Goal: Communication & Community: Answer question/provide support

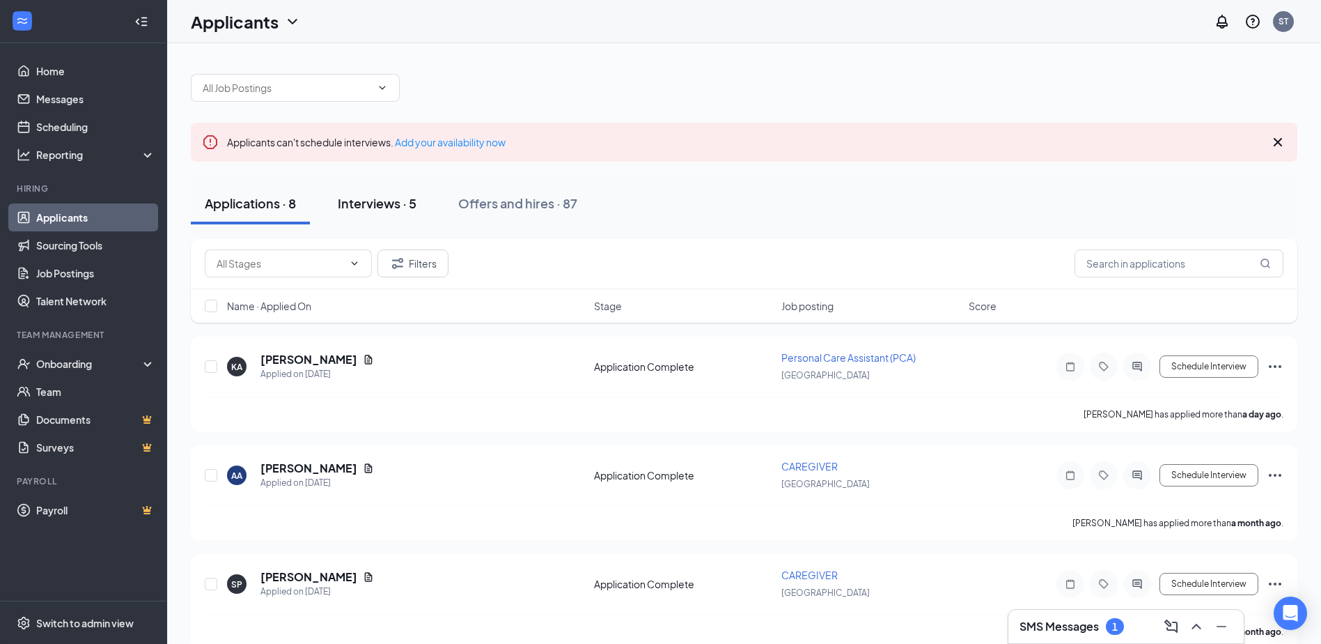
click at [387, 199] on div "Interviews · 5" at bounding box center [377, 202] width 79 height 17
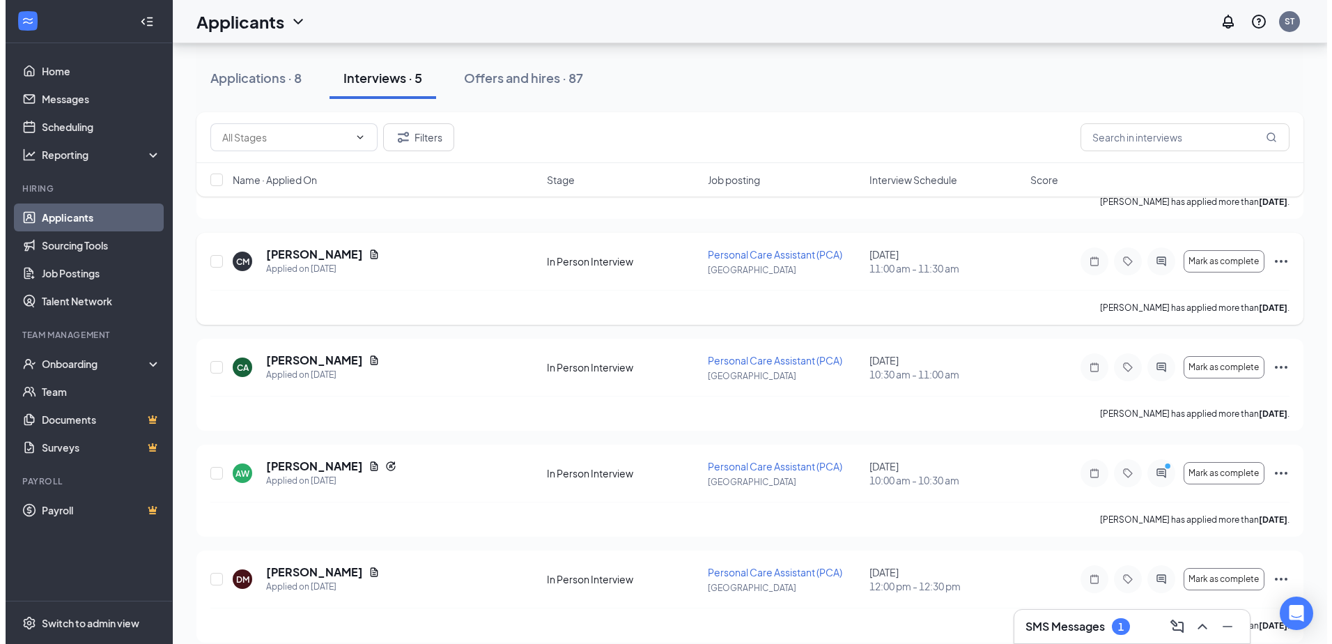
scroll to position [225, 0]
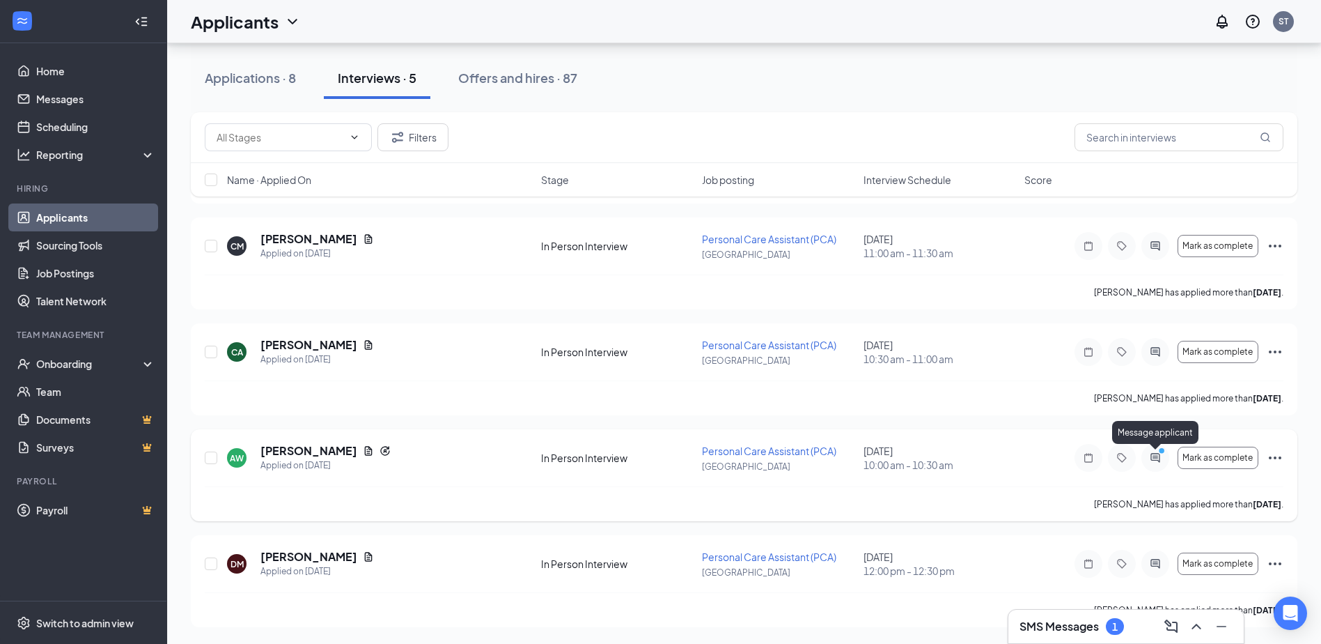
click at [1156, 456] on icon "PrimaryDot" at bounding box center [1164, 452] width 17 height 11
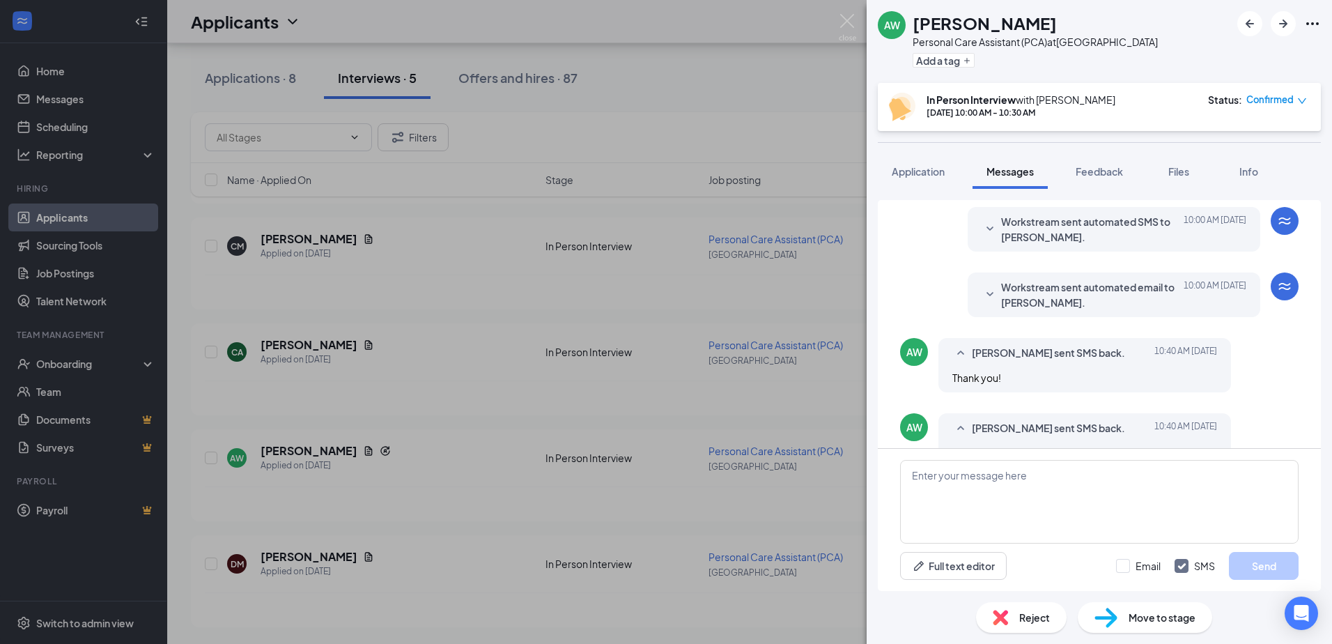
scroll to position [709, 0]
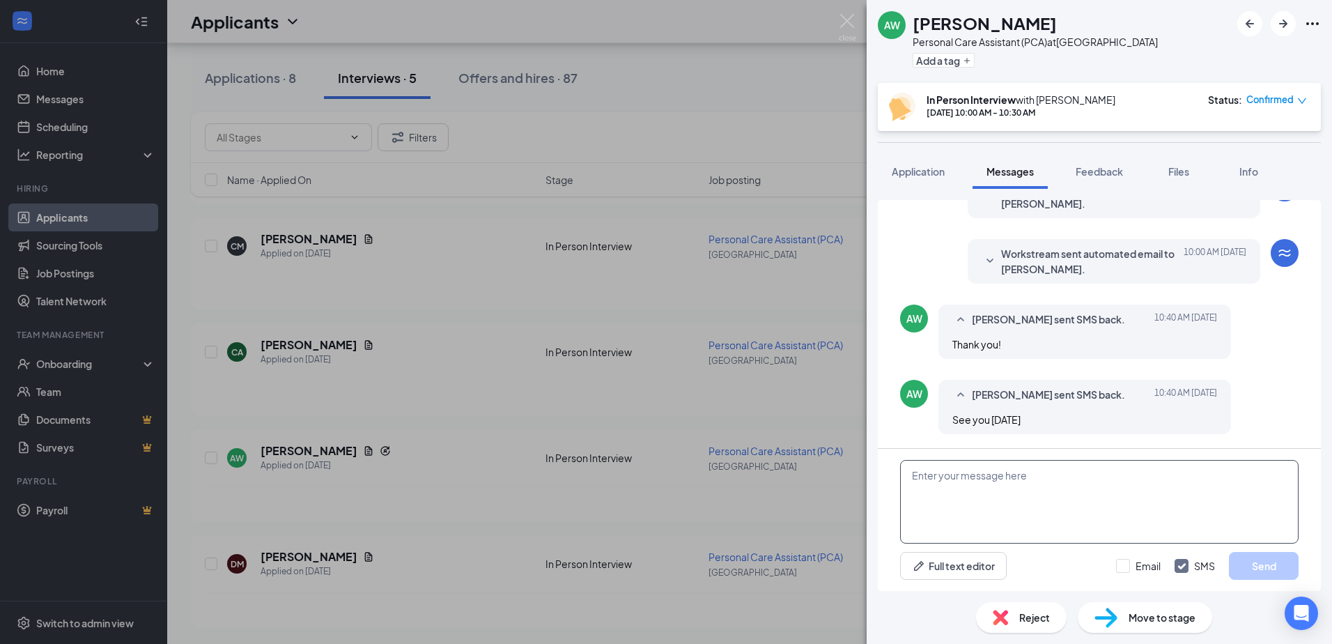
click at [996, 482] on textarea at bounding box center [1099, 502] width 398 height 84
type textarea "Yes, see you [DATE]. Did you receive the address?"
click at [1269, 562] on button "Send" at bounding box center [1264, 566] width 70 height 28
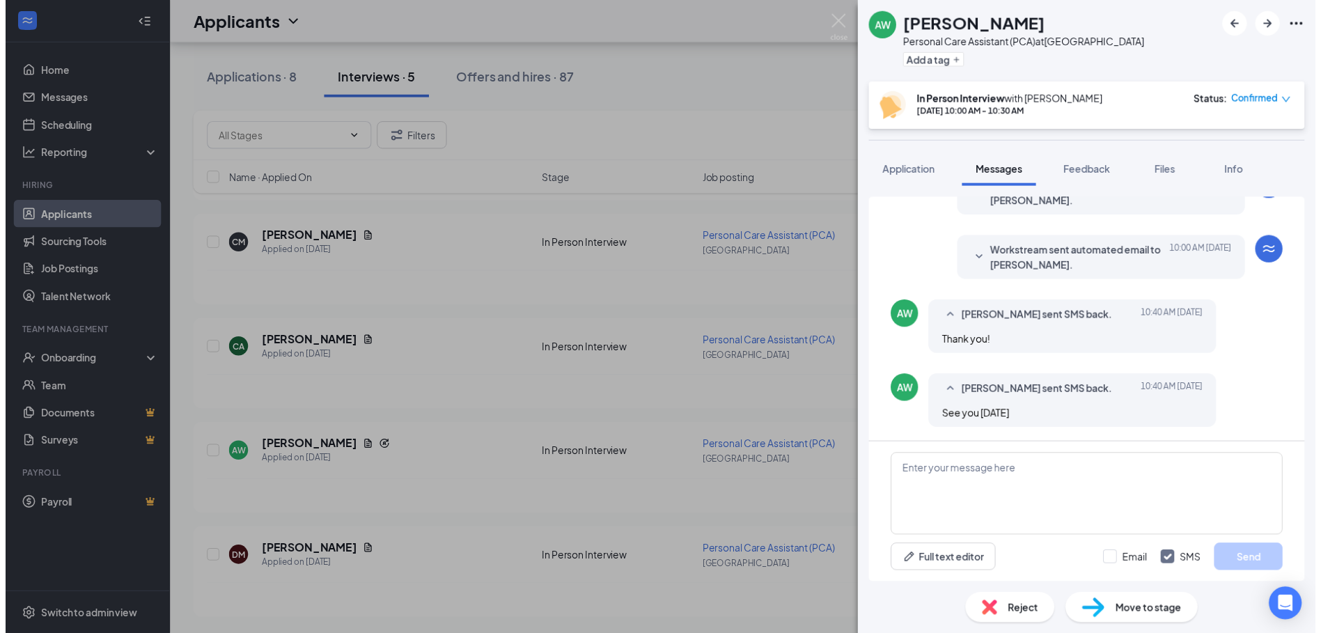
scroll to position [798, 0]
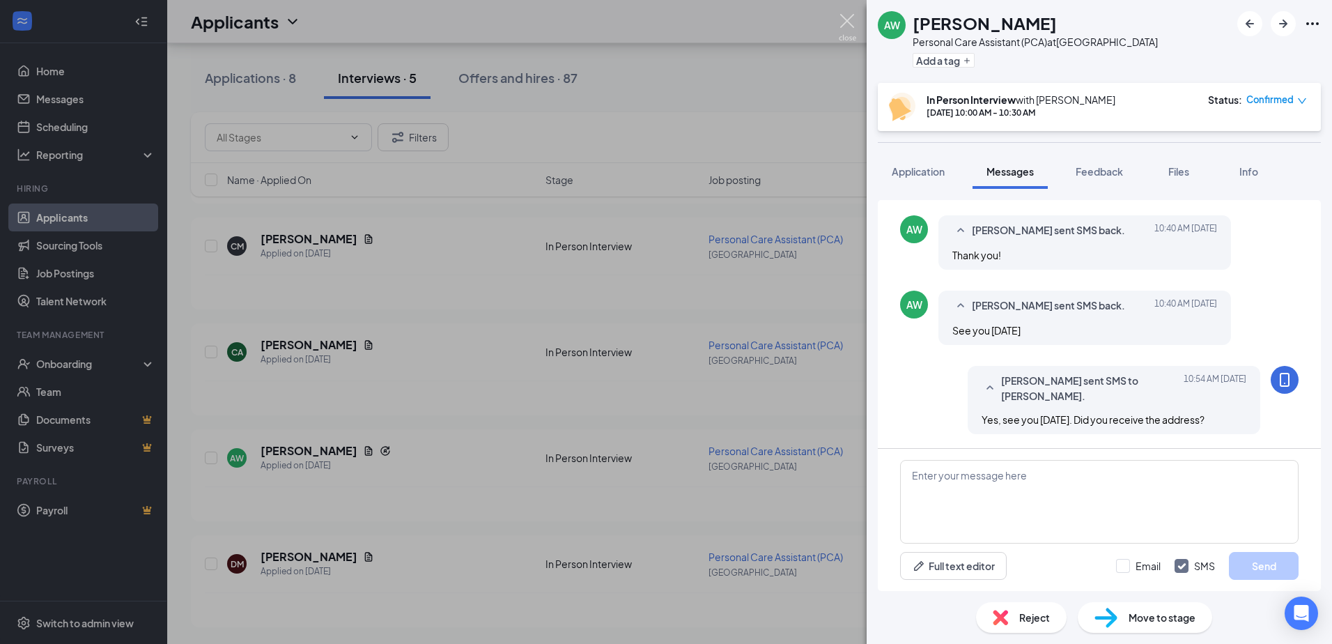
click at [845, 15] on img at bounding box center [847, 27] width 17 height 27
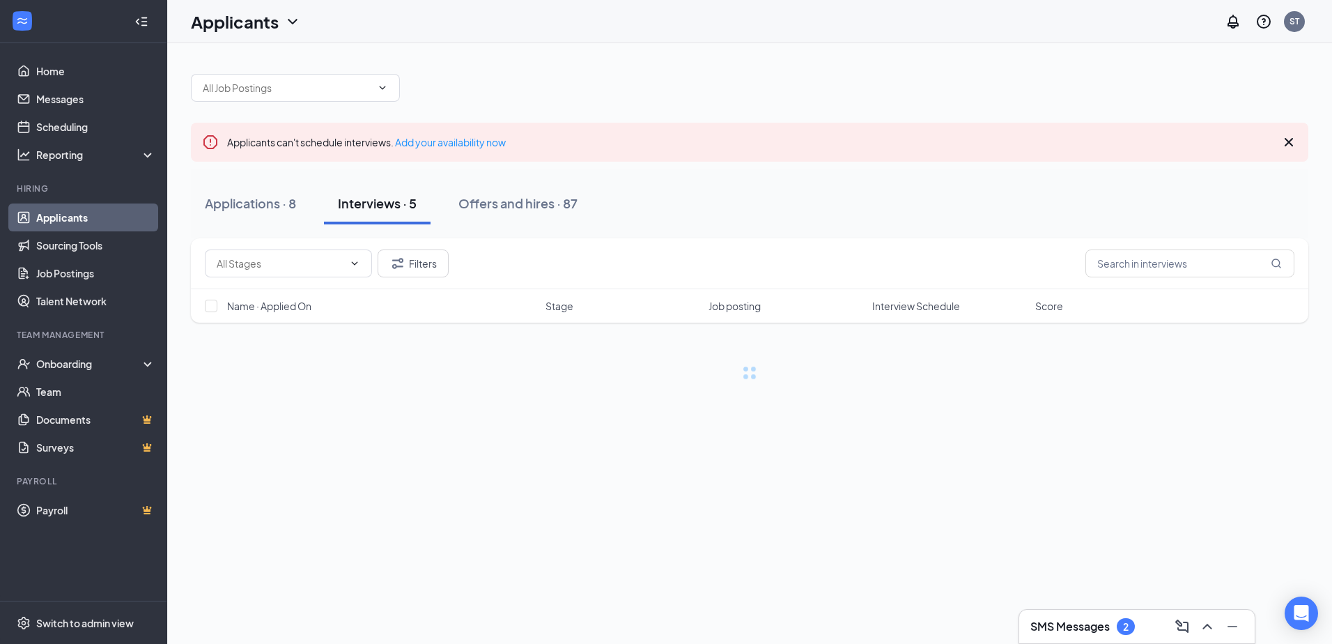
click at [1126, 621] on div "SMS Messages 2" at bounding box center [1136, 626] width 213 height 22
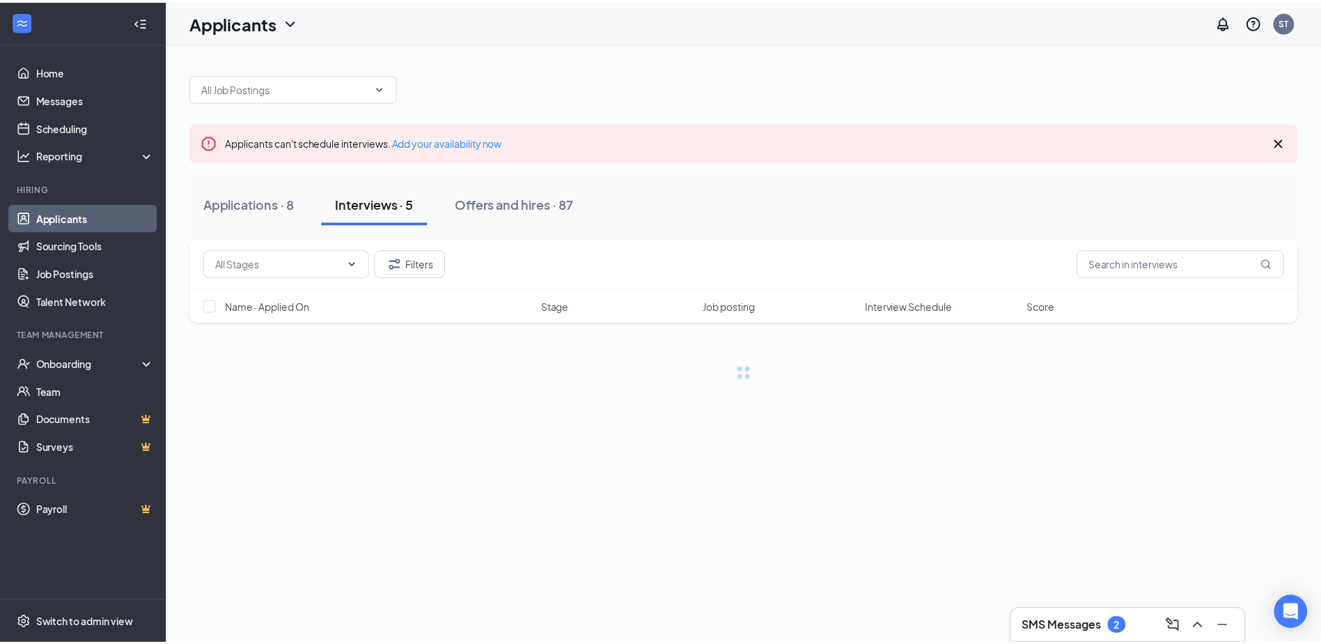
scroll to position [225, 0]
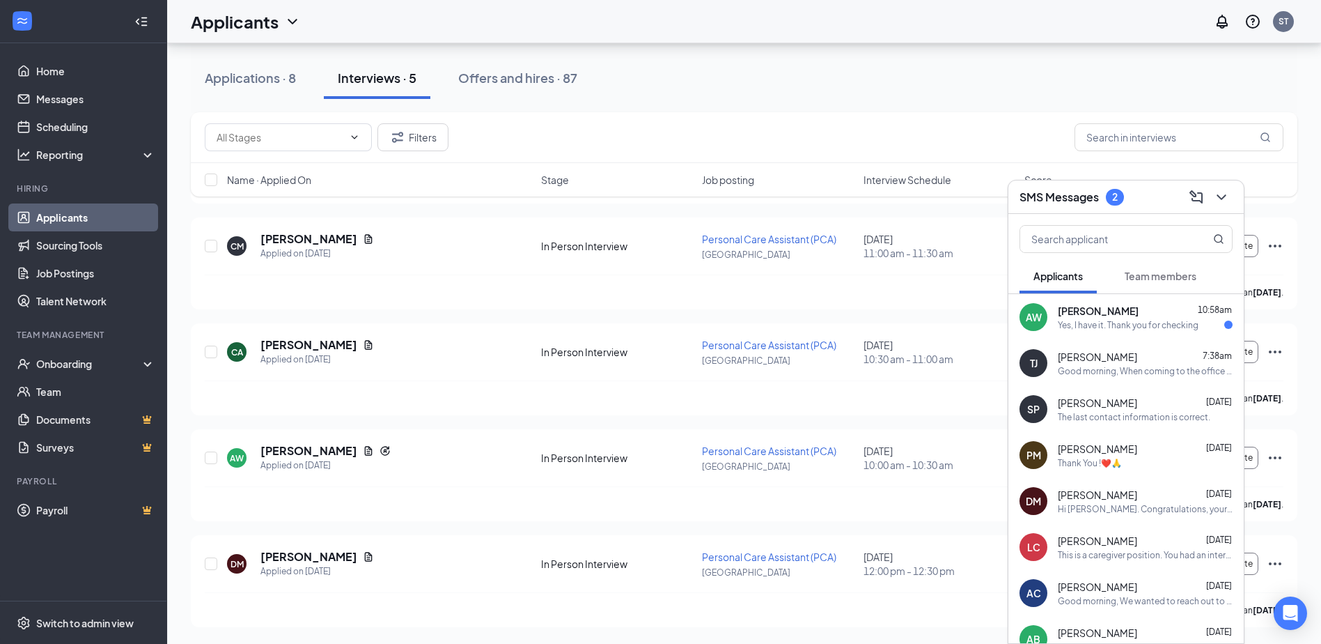
click at [1108, 321] on div "Yes, I have it. Thank you for checking" at bounding box center [1128, 325] width 141 height 12
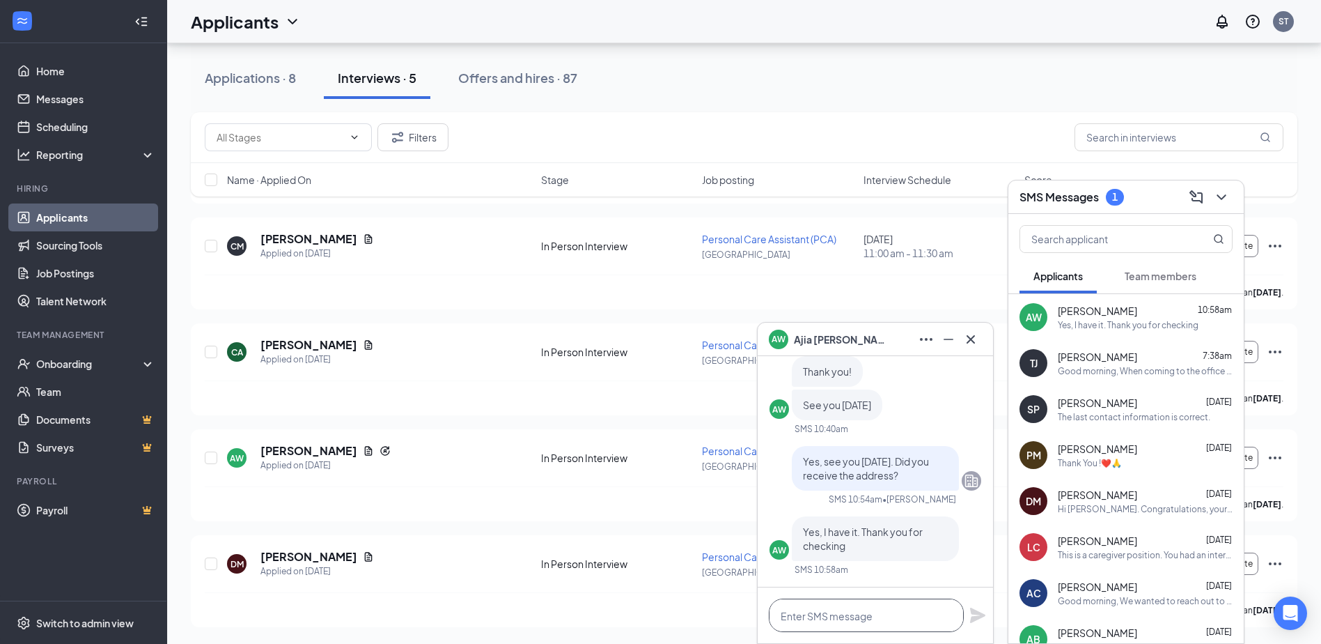
click at [867, 615] on textarea at bounding box center [866, 614] width 195 height 33
type textarea "Great!"
click at [976, 616] on icon "Plane" at bounding box center [977, 614] width 15 height 15
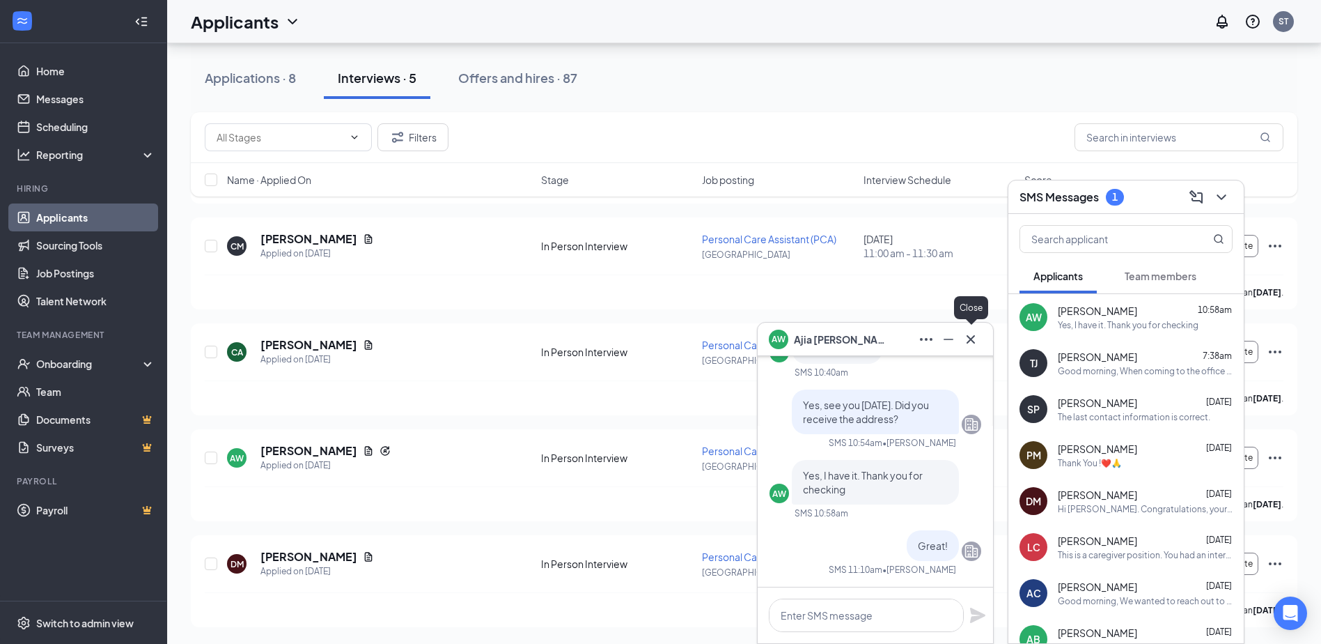
click at [970, 336] on icon "Cross" at bounding box center [971, 339] width 17 height 17
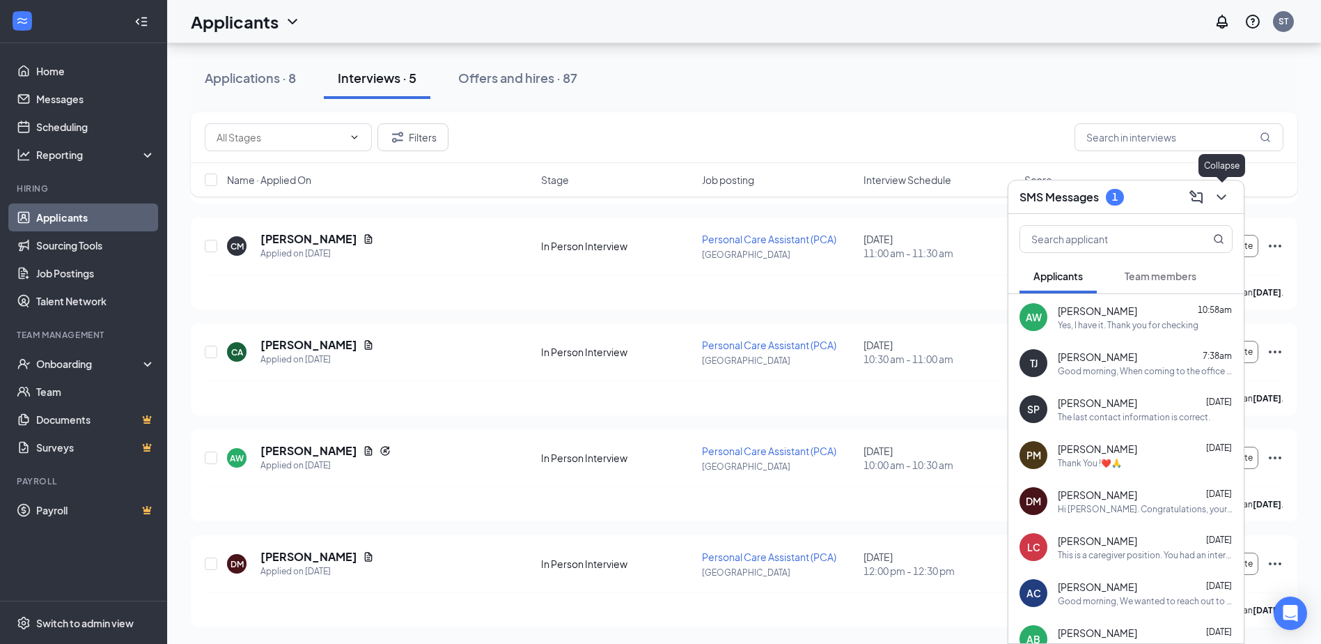
click at [1225, 190] on icon "ChevronDown" at bounding box center [1221, 197] width 17 height 17
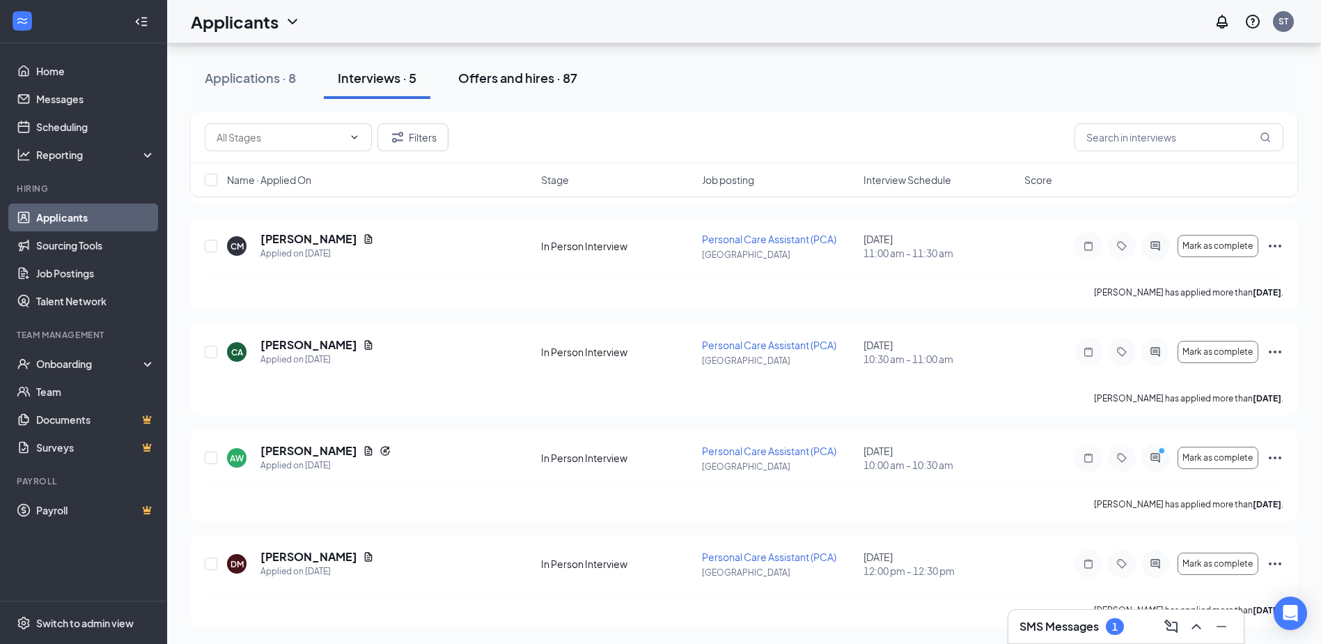
click at [528, 76] on div "Offers and hires · 87" at bounding box center [517, 77] width 119 height 17
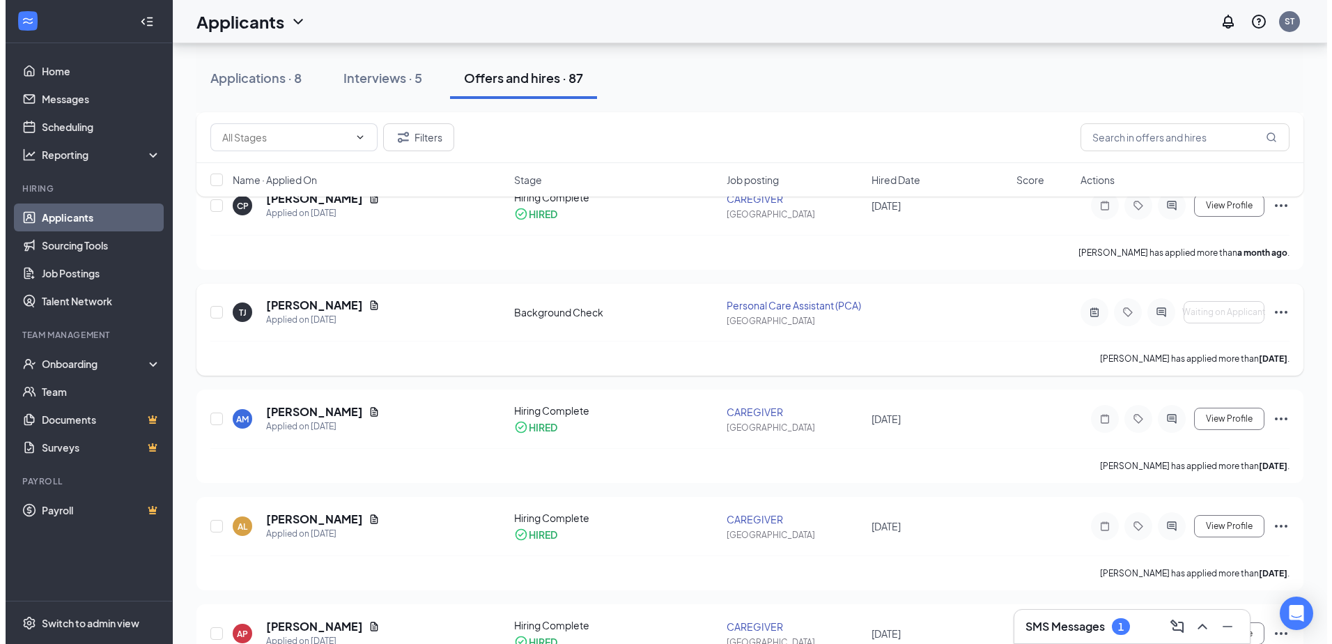
scroll to position [697, 0]
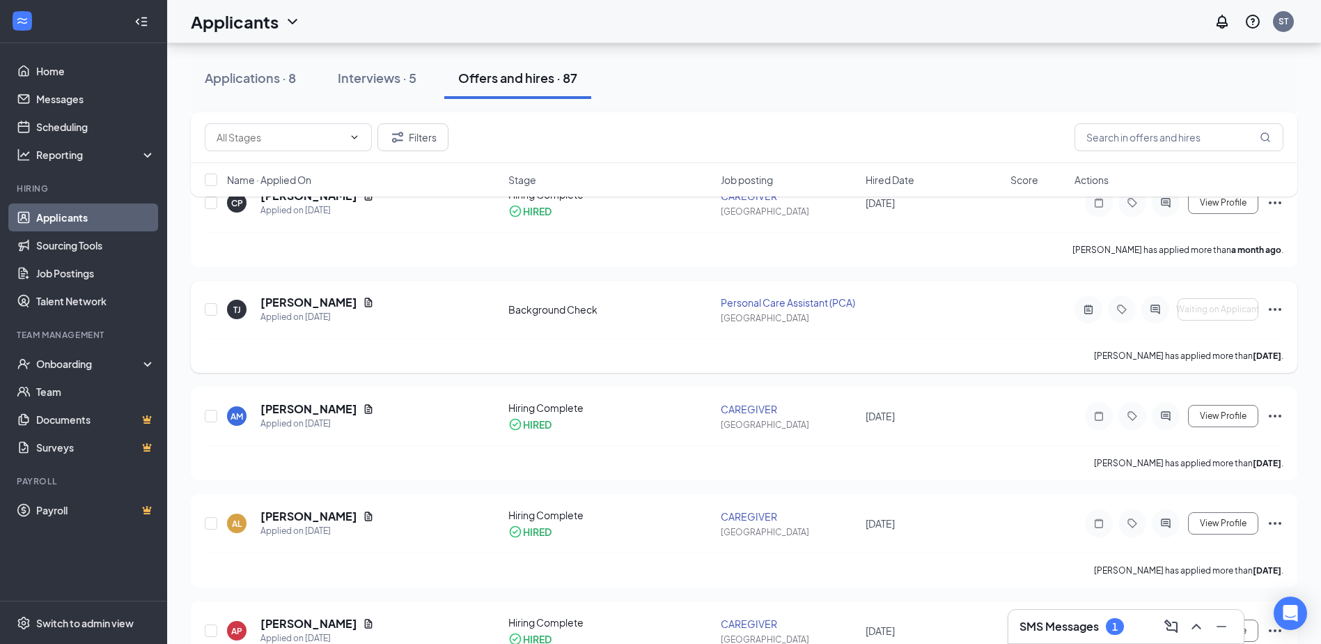
click at [1275, 311] on icon "Ellipses" at bounding box center [1275, 309] width 17 height 17
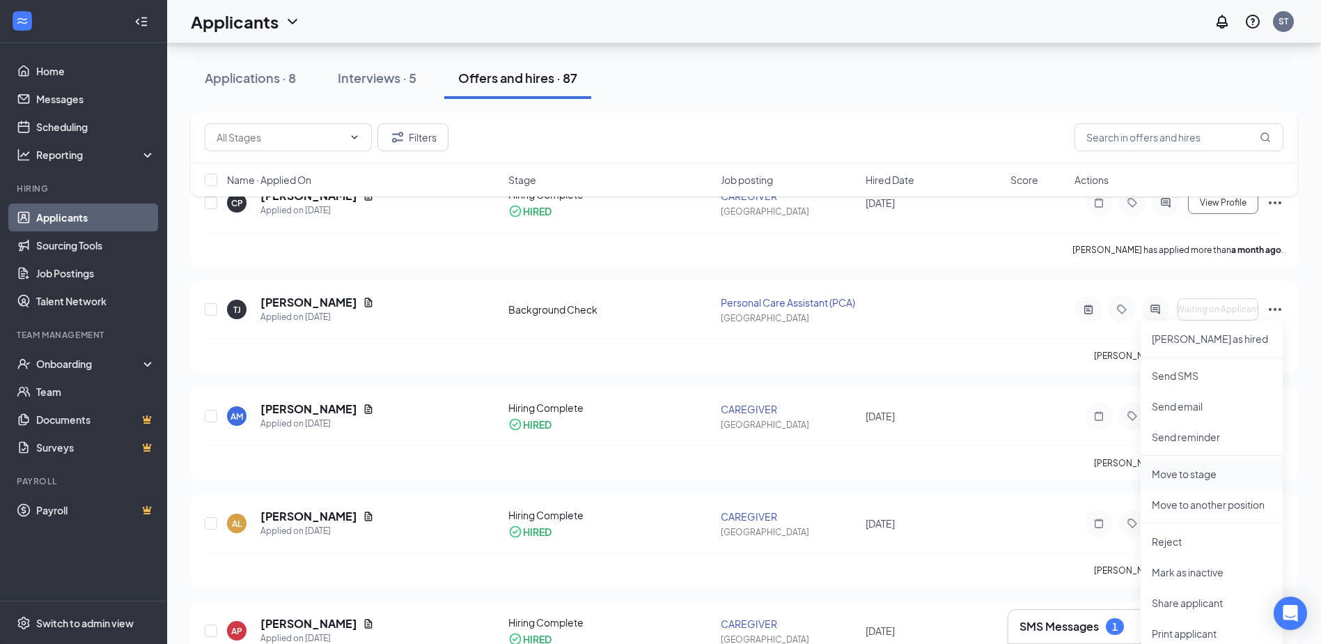
click at [1195, 472] on p "Move to stage" at bounding box center [1212, 474] width 120 height 14
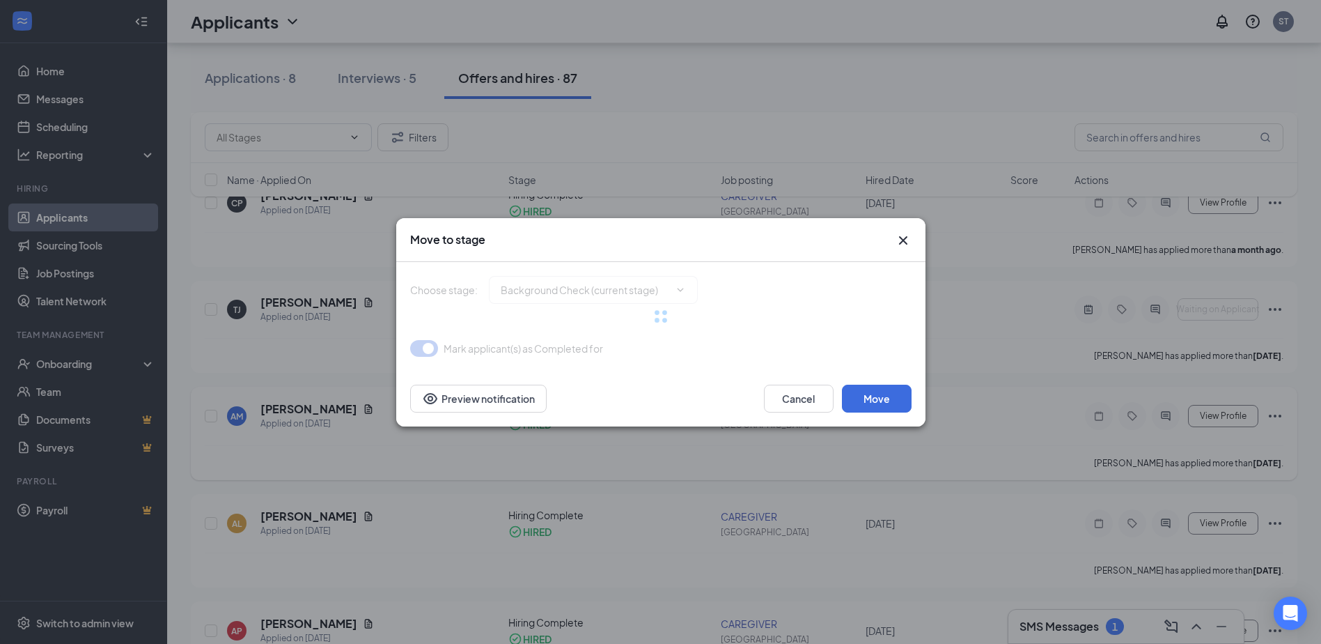
type input "Hiring Complete (final stage)"
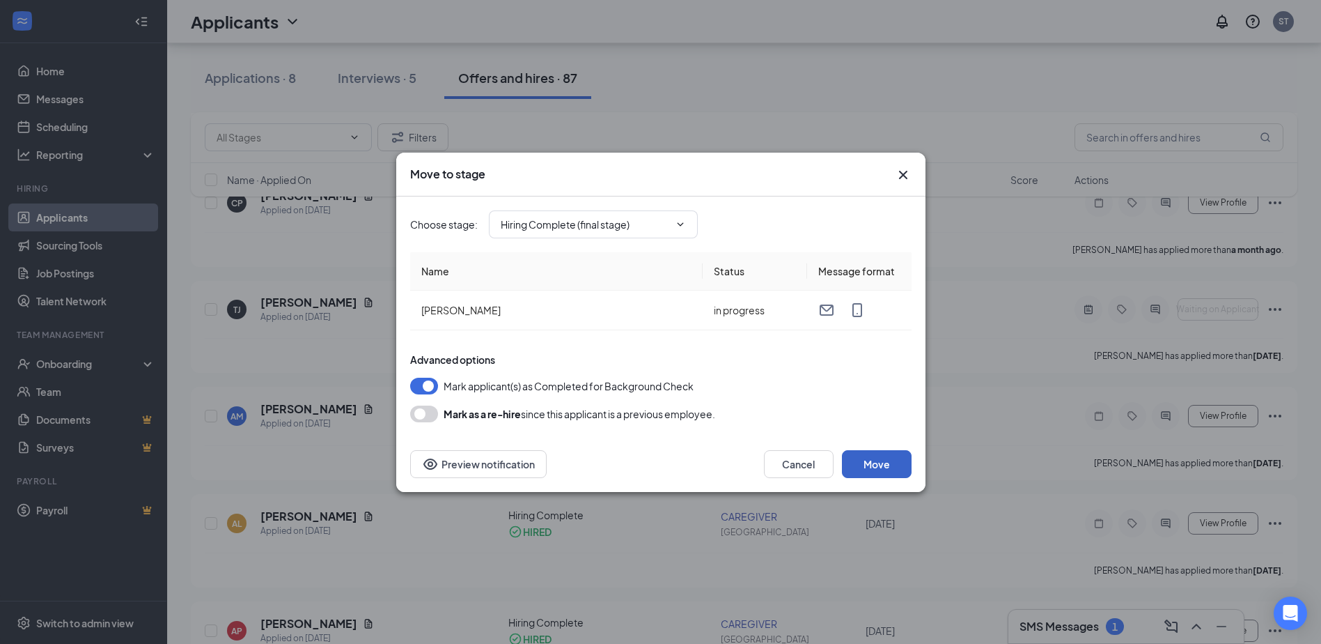
click at [878, 464] on button "Move" at bounding box center [877, 464] width 70 height 28
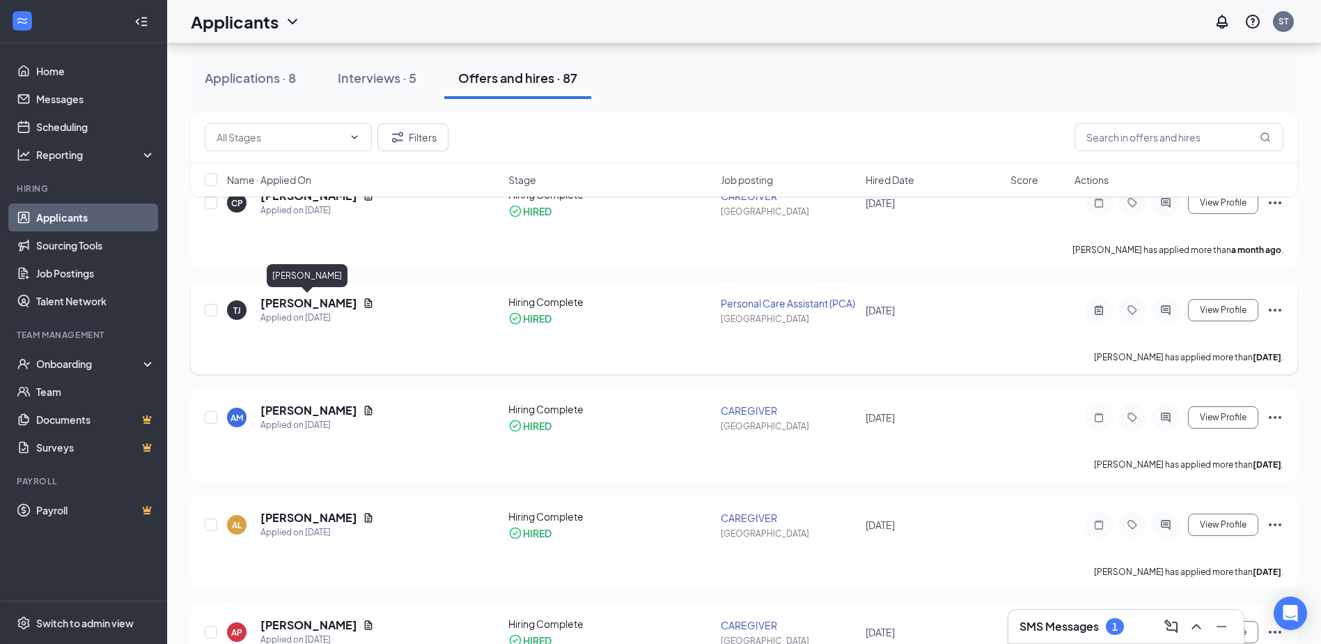
click at [321, 299] on h5 "[PERSON_NAME]" at bounding box center [309, 302] width 97 height 15
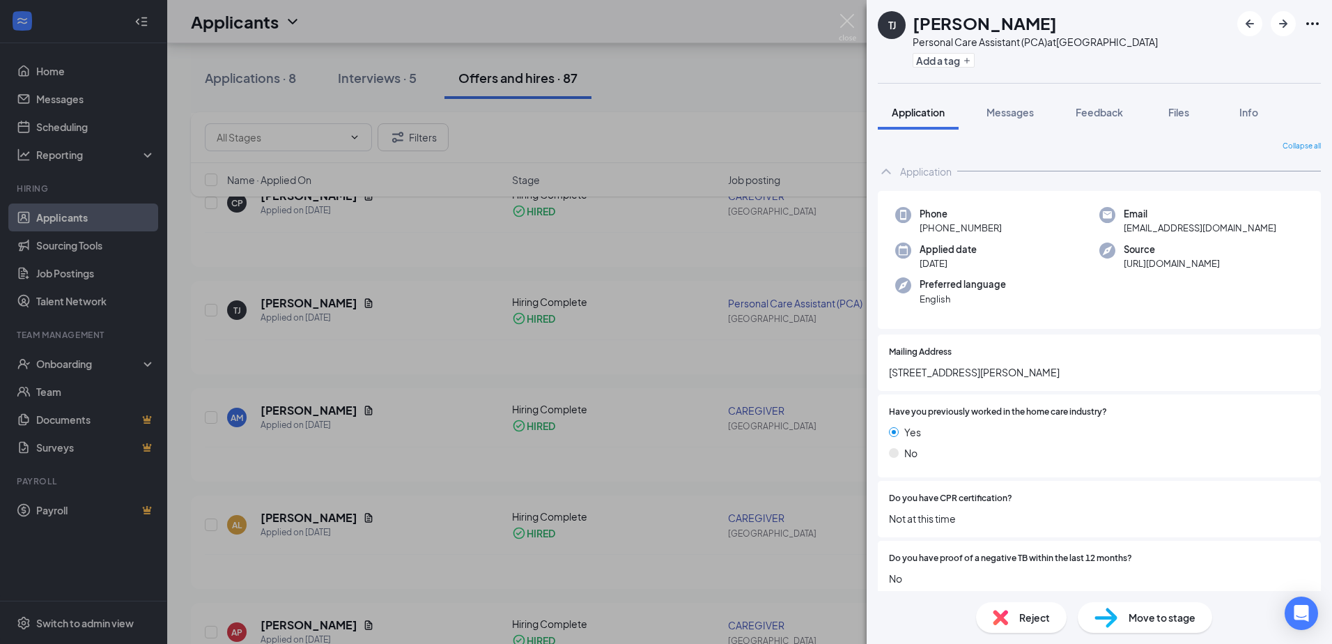
drag, startPoint x: 999, startPoint y: 226, endPoint x: 932, endPoint y: 229, distance: 67.0
click at [932, 229] on div "Phone [PHONE_NUMBER]" at bounding box center [997, 221] width 204 height 29
drag, startPoint x: 932, startPoint y: 229, endPoint x: 967, endPoint y: 226, distance: 34.9
copy span "[PHONE_NUMBER]"
